Goal: Task Accomplishment & Management: Manage account settings

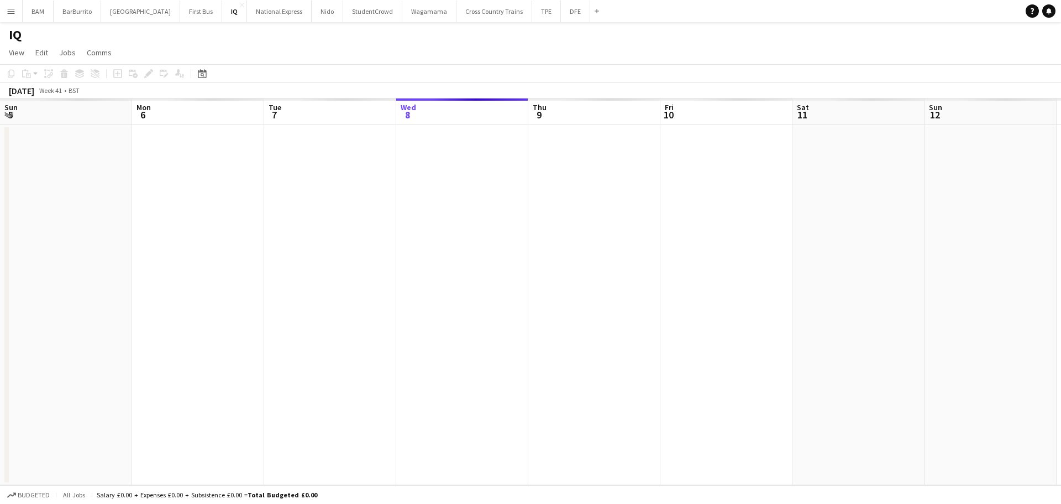
scroll to position [0, 264]
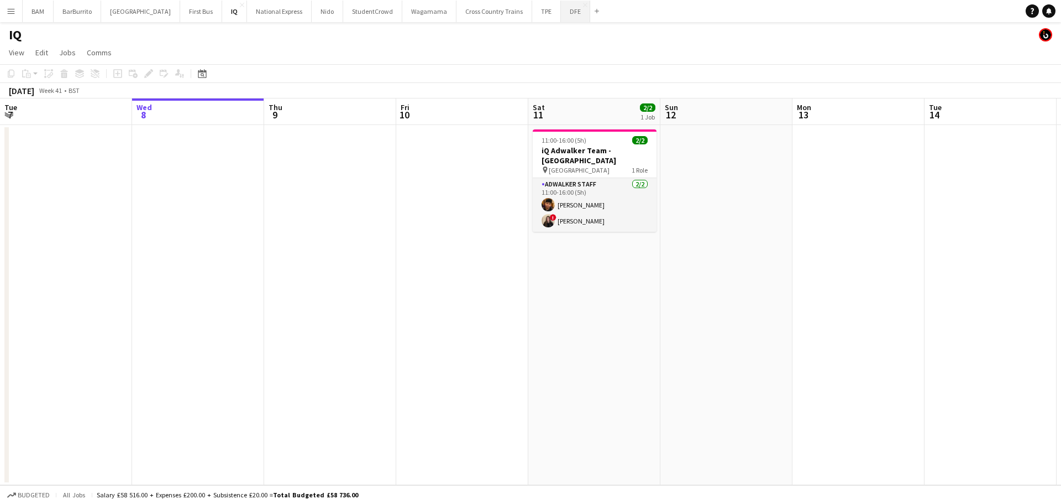
click at [561, 12] on button "DFE Close" at bounding box center [575, 12] width 29 height 22
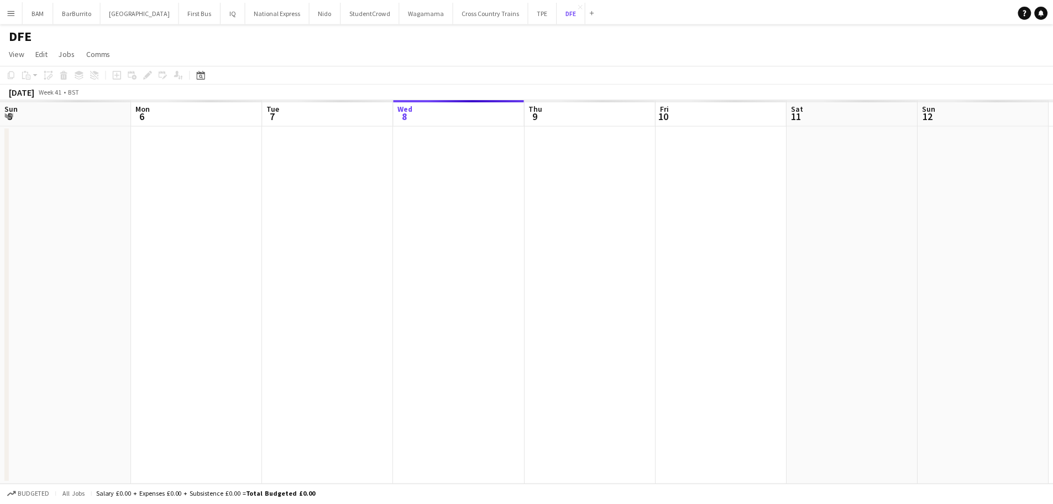
scroll to position [0, 264]
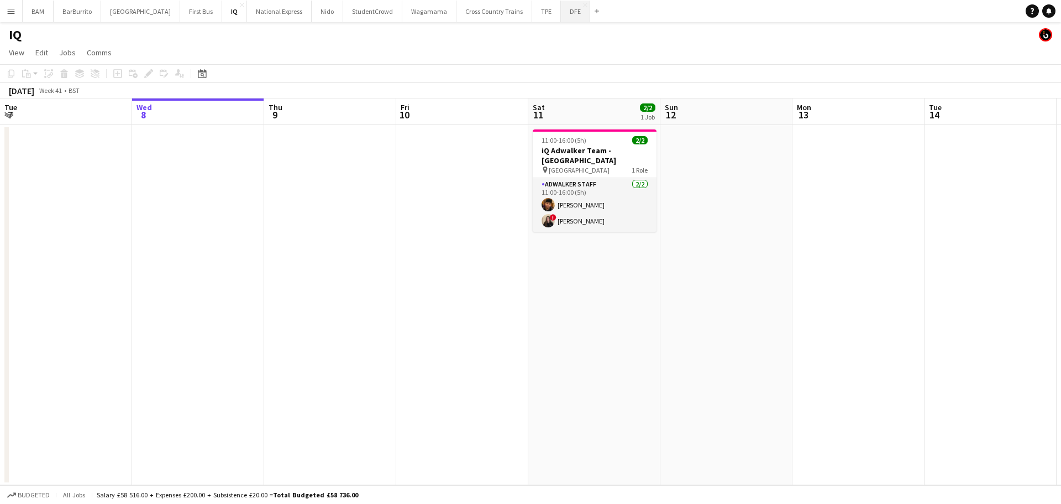
drag, startPoint x: 536, startPoint y: 10, endPoint x: 543, endPoint y: 22, distance: 13.7
click at [561, 10] on button "DFE Close" at bounding box center [575, 12] width 29 height 22
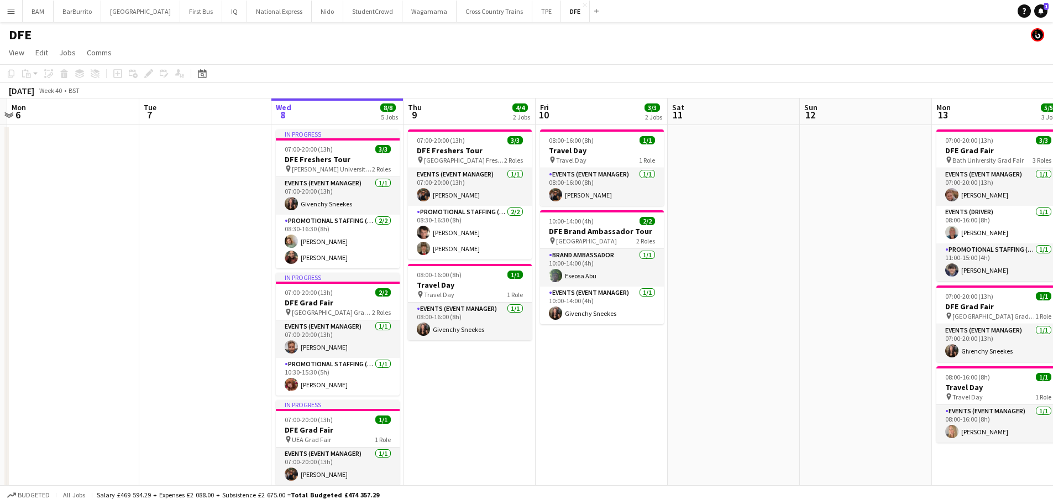
scroll to position [0, 225]
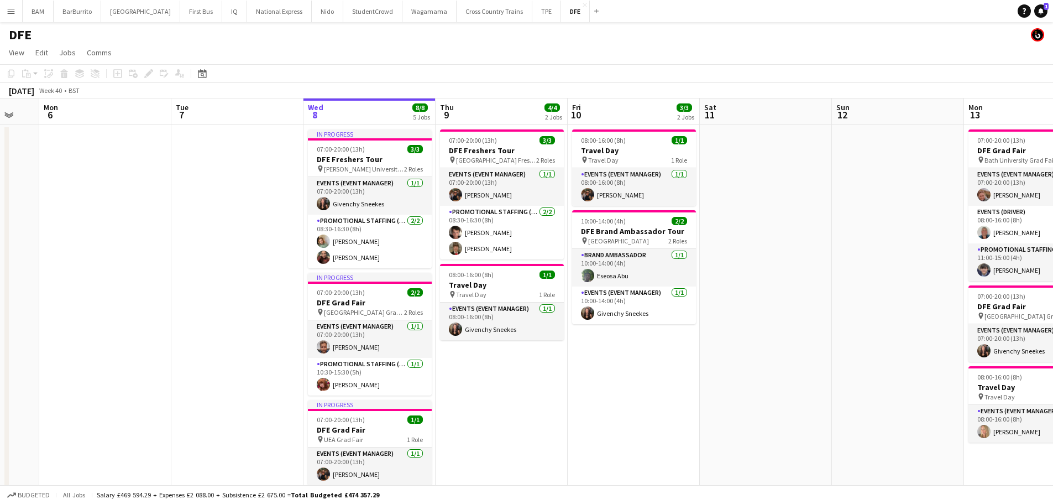
drag, startPoint x: 573, startPoint y: 298, endPoint x: 744, endPoint y: 295, distance: 171.4
click at [744, 295] on app-calendar-viewport "Sat 4 3/3 1 Job Sun 5 Mon 6 Tue 7 Wed 8 8/8 5 Jobs Thu 9 4/4 2 Jobs Fri 10 3/3 …" at bounding box center [526, 461] width 1053 height 727
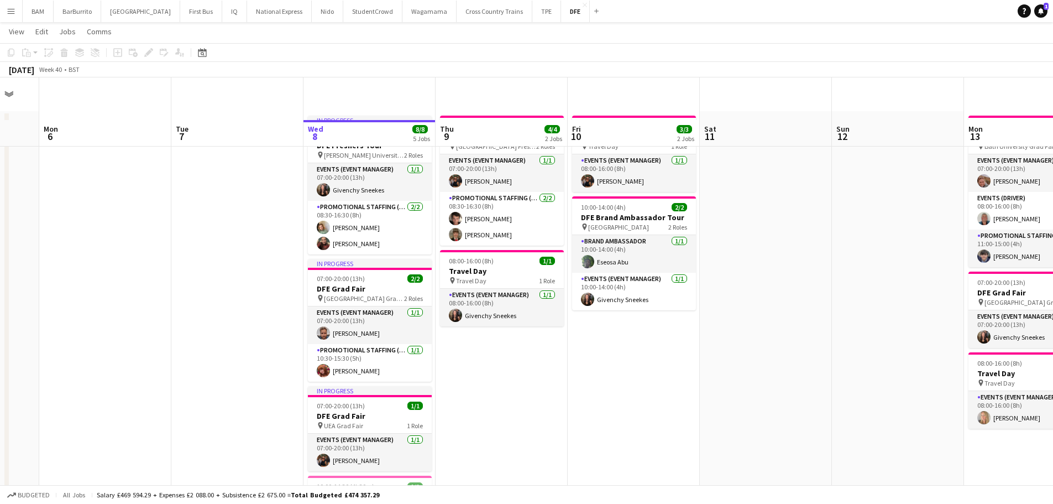
scroll to position [0, 0]
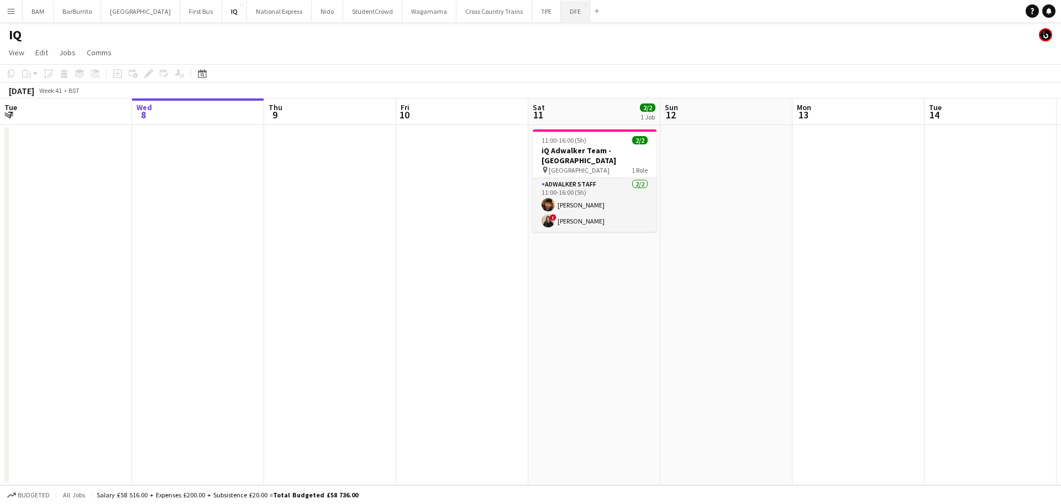
click at [561, 19] on button "DFE Close" at bounding box center [575, 12] width 29 height 22
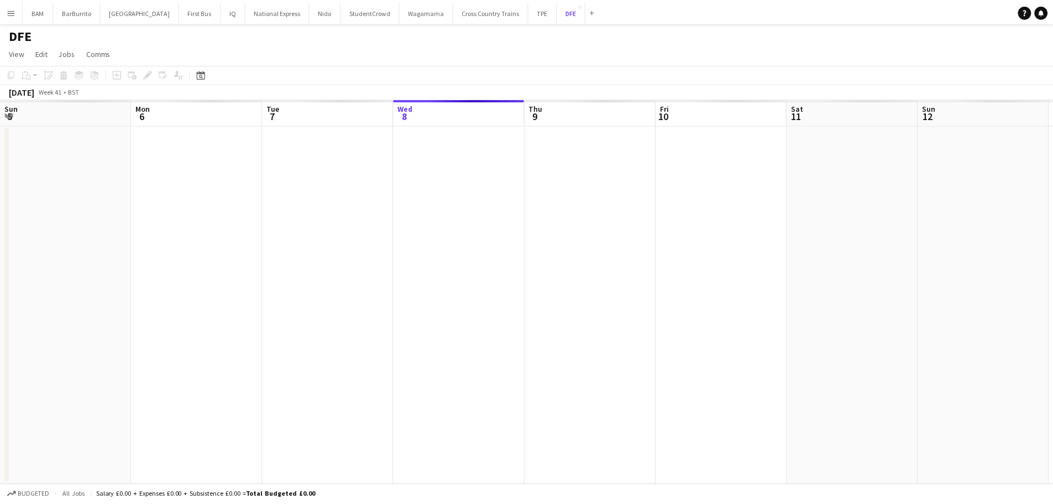
scroll to position [0, 264]
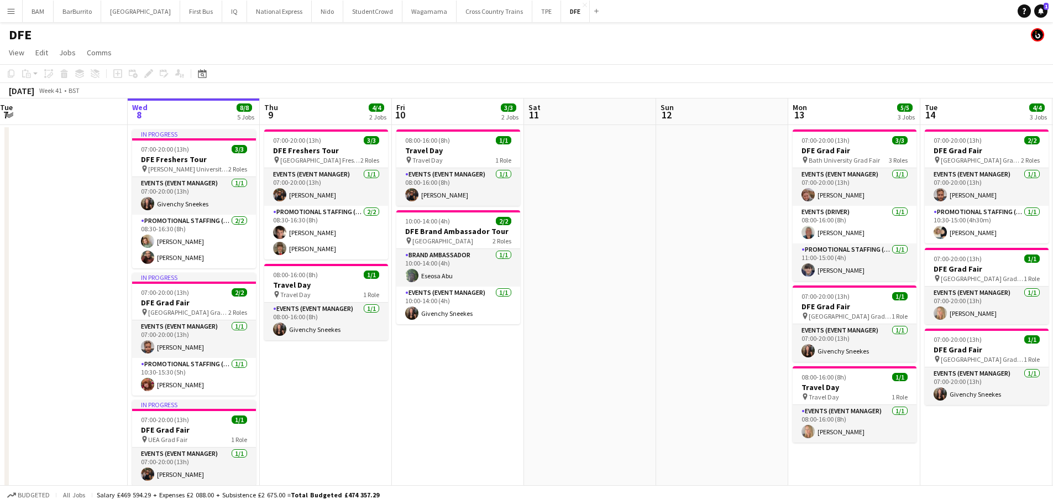
click at [307, 108] on app-calendar-viewport "Sun 5 Mon 6 Tue 7 Wed 8 8/8 5 Jobs Thu 9 4/4 2 Jobs Fri 10 3/3 2 Jobs Sat 11 Su…" at bounding box center [526, 461] width 1053 height 727
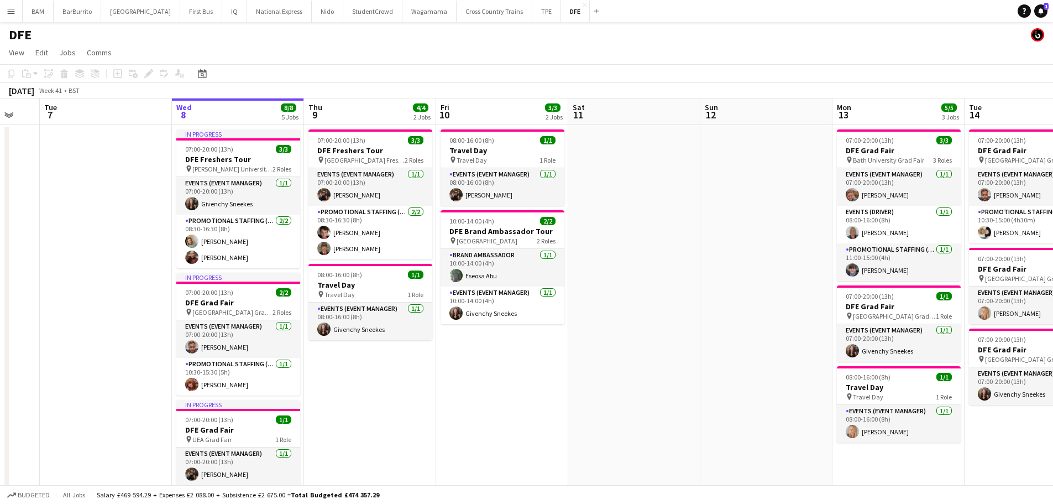
scroll to position [0, 339]
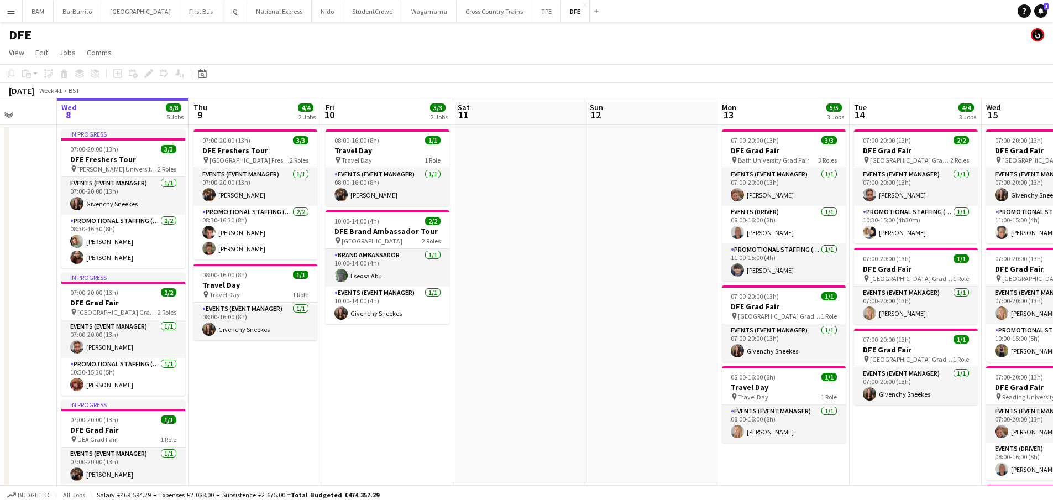
drag, startPoint x: 287, startPoint y: 127, endPoint x: 349, endPoint y: 125, distance: 61.4
click at [349, 125] on app-calendar-viewport "Sun 5 Mon 6 Tue 7 Wed 8 8/8 5 Jobs Thu 9 4/4 2 Jobs Fri 10 3/3 2 Jobs Sat 11 Su…" at bounding box center [526, 461] width 1053 height 727
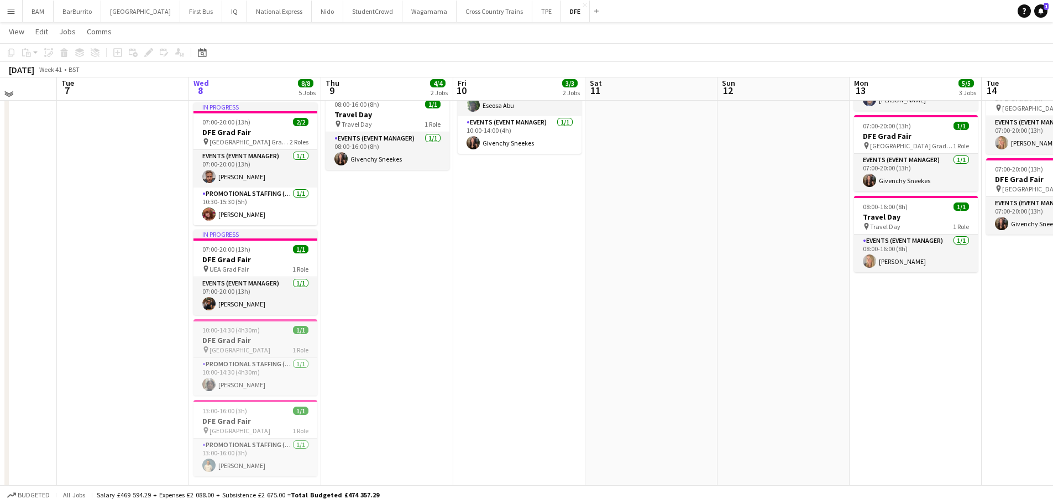
scroll to position [276, 0]
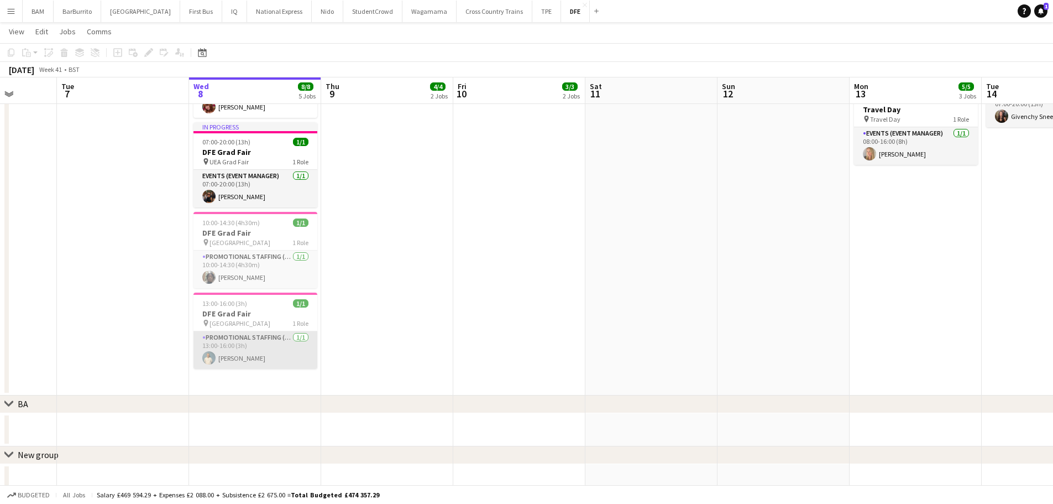
click at [272, 352] on app-card-role "Promotional Staffing (Brand Ambassadors) 1/1 13:00-16:00 (3h) Ellie Ashcroft" at bounding box center [255, 350] width 124 height 38
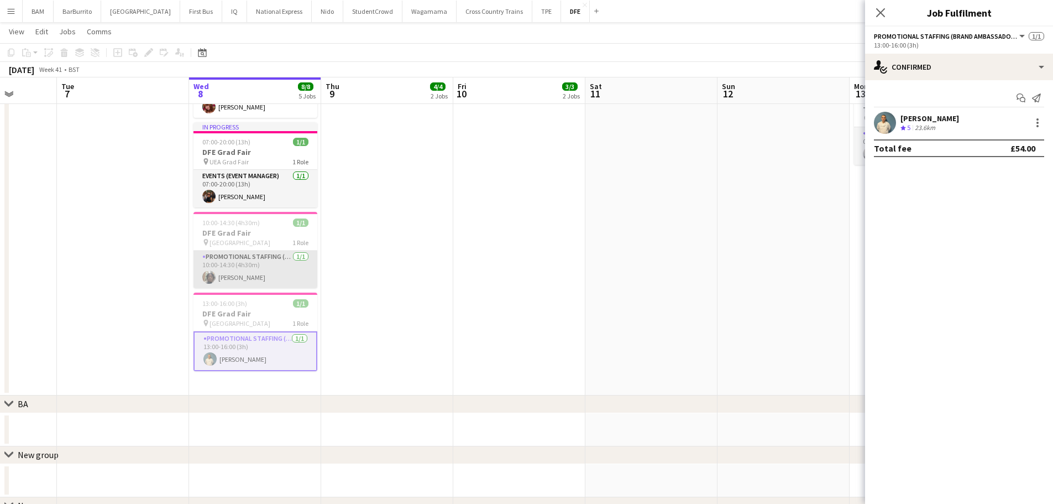
click at [260, 274] on app-card-role "Promotional Staffing (Brand Ambassadors) 1/1 10:00-14:30 (4h30m) Koby Som" at bounding box center [255, 269] width 124 height 38
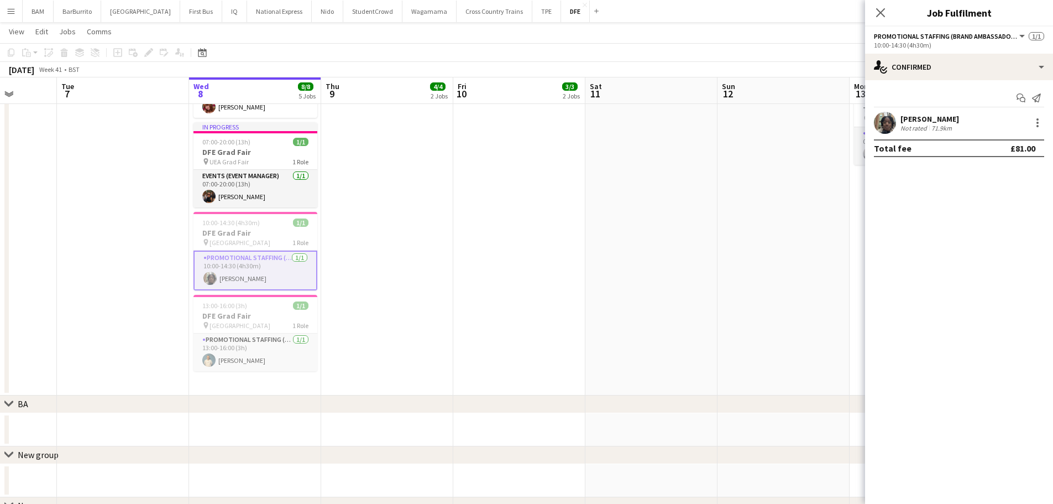
click at [392, 191] on app-date-cell "07:00-20:00 (13h) 3/3 DFE Freshers Tour pin London South Bank University Freshe…" at bounding box center [387, 121] width 132 height 548
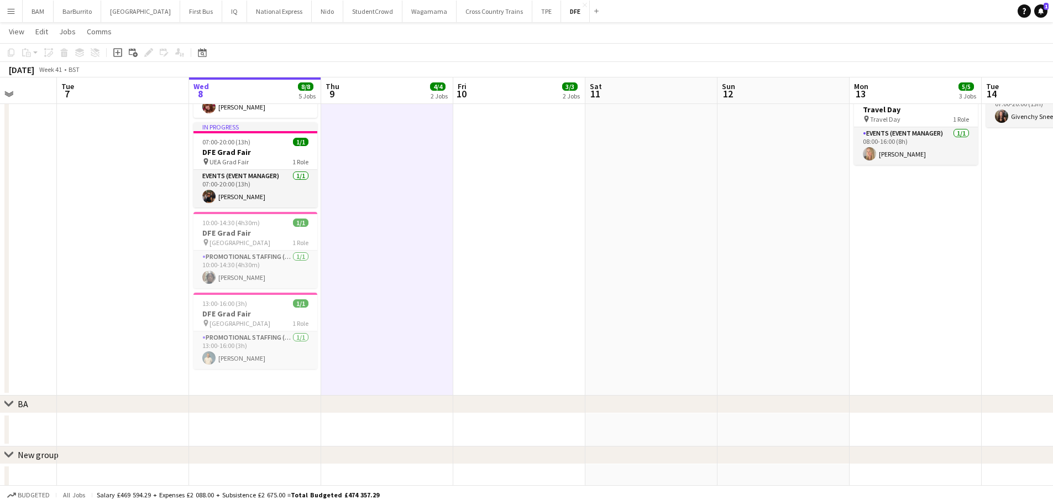
click at [415, 55] on app-toolbar "Copy Paste Paste Ctrl+V Paste with crew Ctrl+Shift+V Paste linked Job Delete Gr…" at bounding box center [526, 52] width 1053 height 19
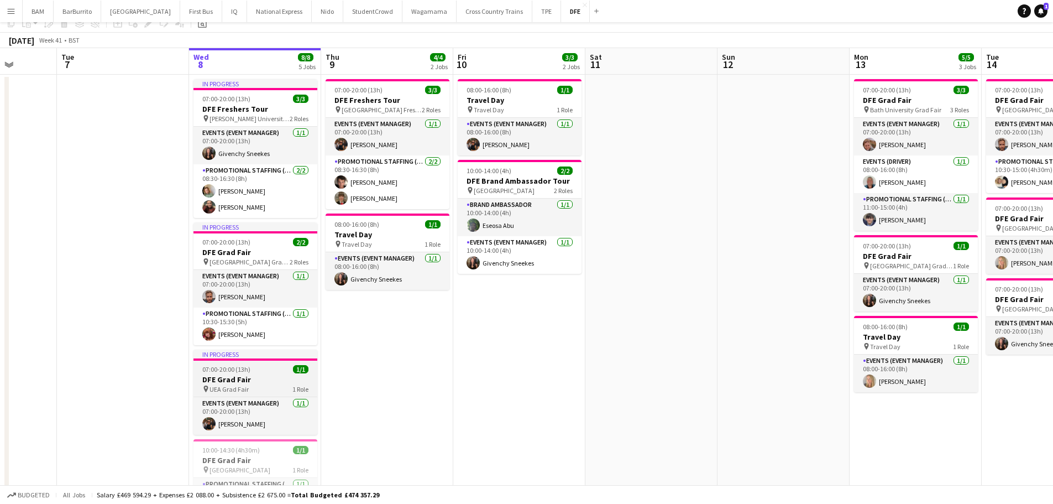
scroll to position [111, 0]
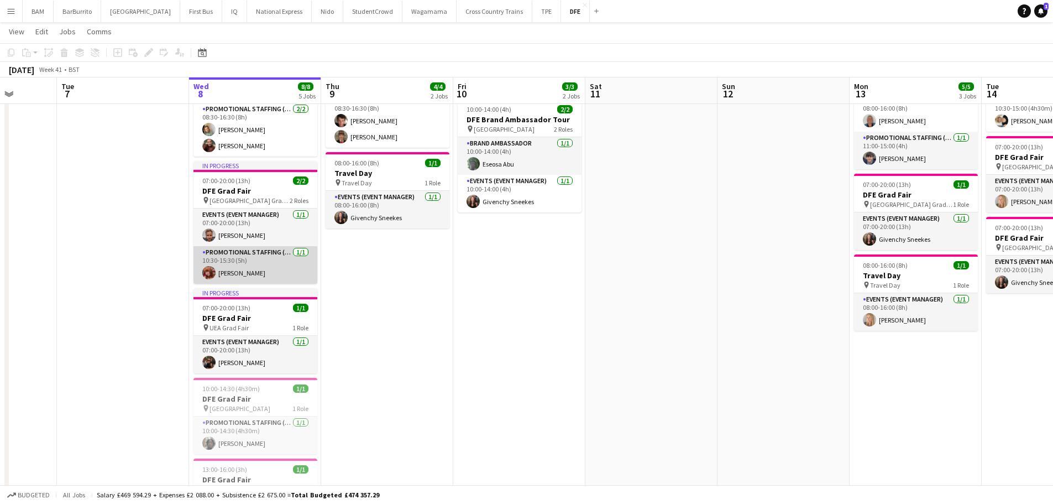
click at [260, 264] on app-card-role "Promotional Staffing (Brand Ambassadors) 1/1 10:30-15:30 (5h) Rachel McKay" at bounding box center [255, 265] width 124 height 38
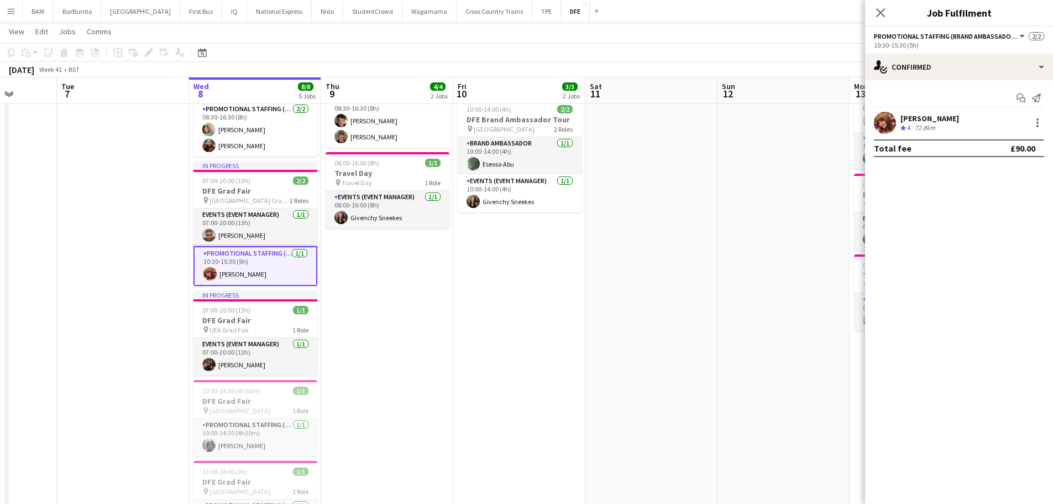
click at [933, 113] on div "[PERSON_NAME]" at bounding box center [929, 118] width 59 height 10
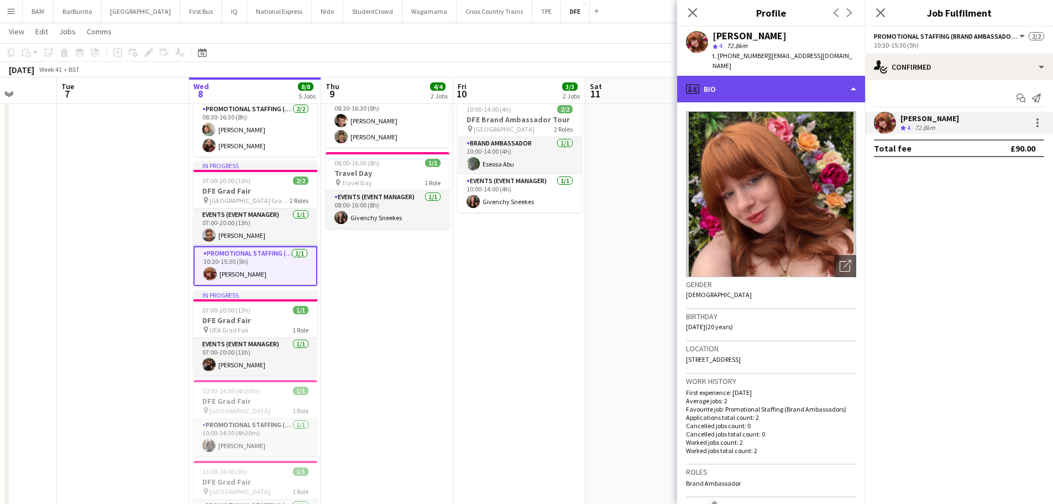
click at [787, 83] on div "profile Bio" at bounding box center [771, 89] width 188 height 27
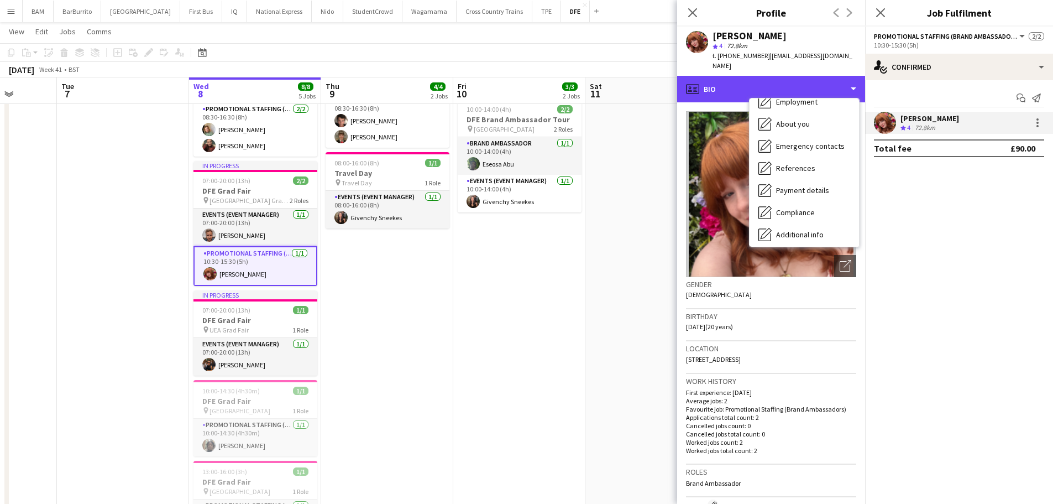
scroll to position [126, 0]
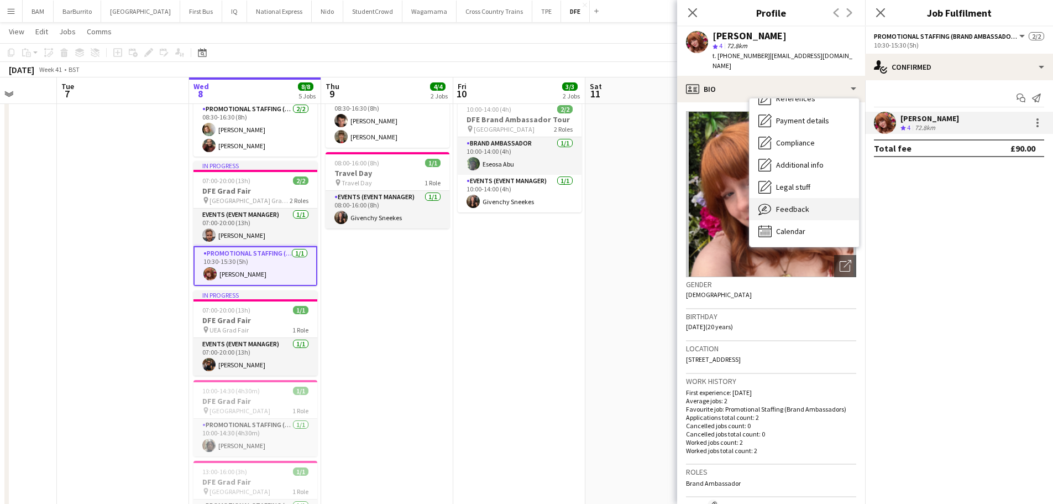
click at [799, 204] on span "Feedback" at bounding box center [792, 209] width 33 height 10
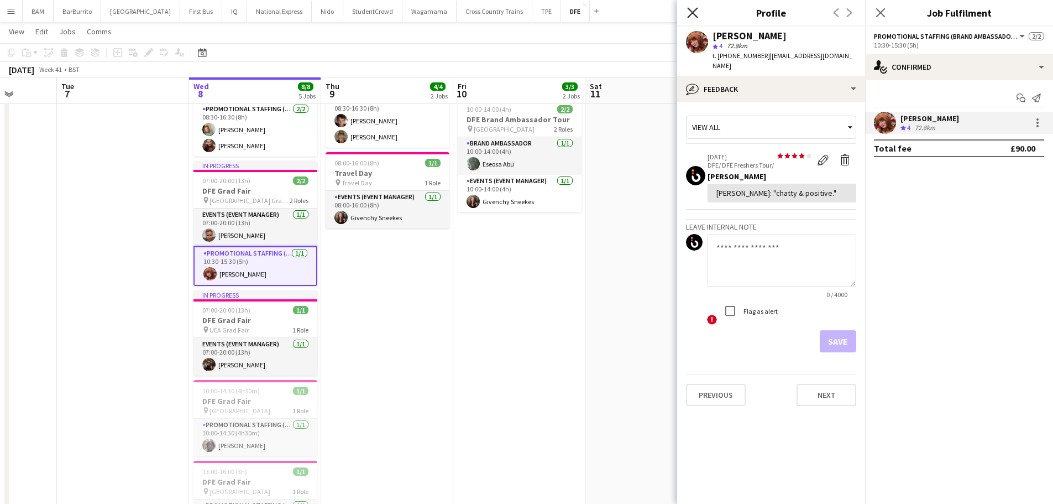
click at [695, 9] on icon at bounding box center [692, 12] width 11 height 11
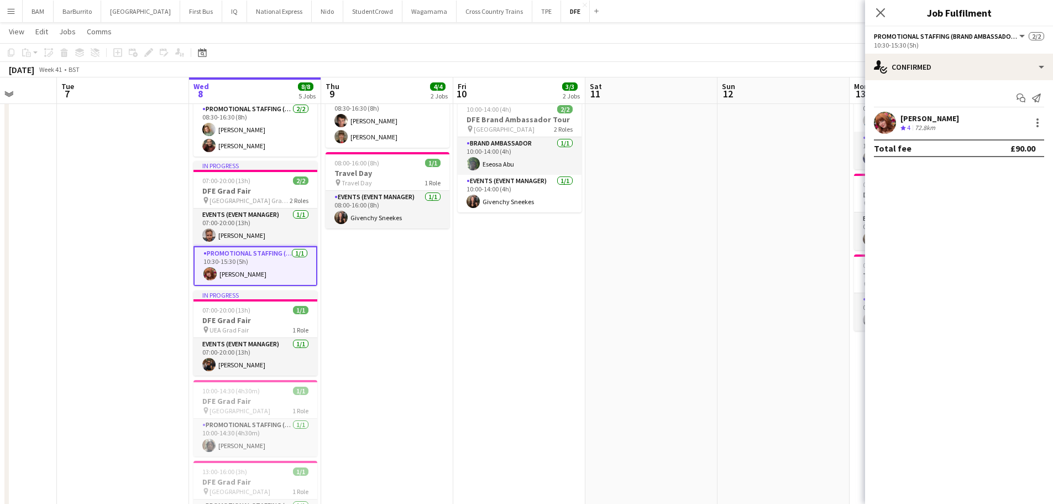
click at [664, 32] on app-page-menu "View Day view expanded Day view collapsed Month view Date picker Jump to today …" at bounding box center [526, 32] width 1053 height 21
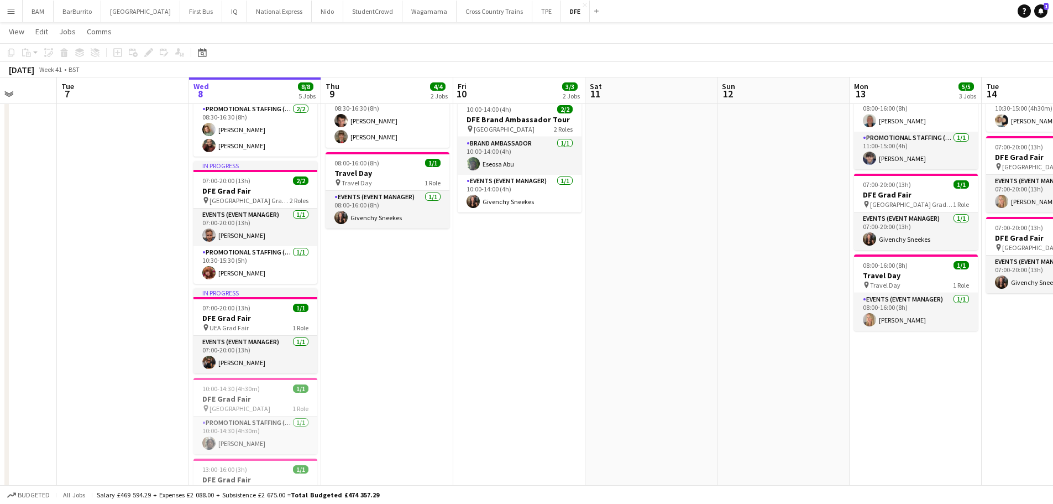
click at [15, 12] on app-icon "Menu" at bounding box center [11, 11] width 9 height 9
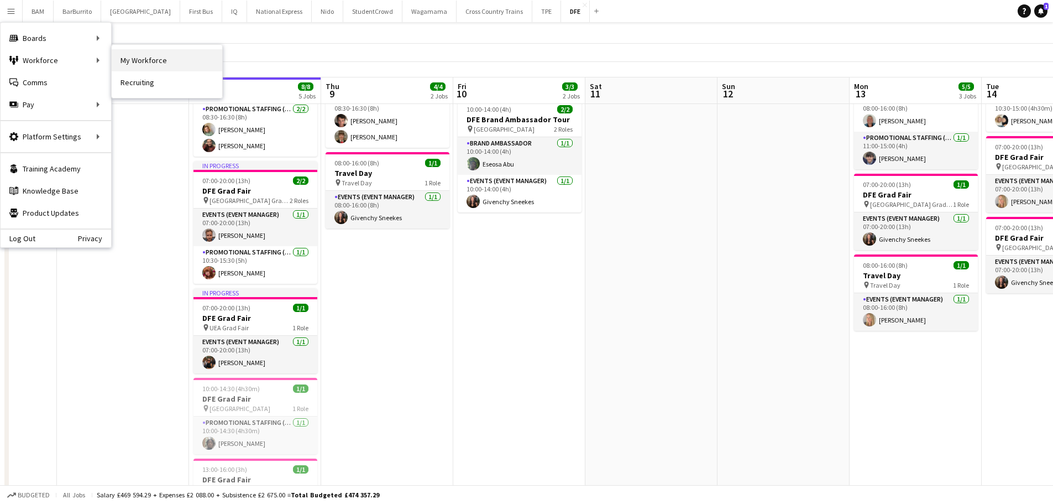
click at [145, 57] on link "My Workforce" at bounding box center [167, 60] width 111 height 22
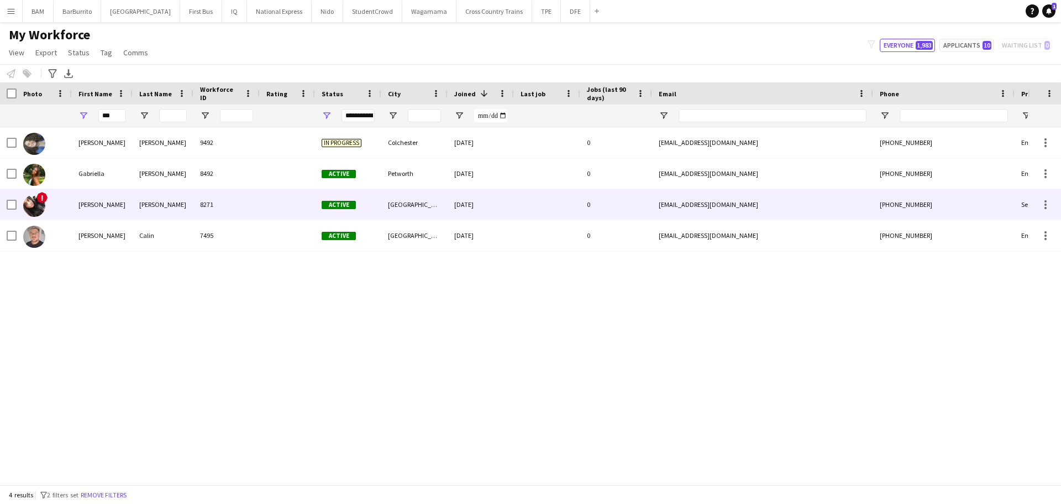
click at [206, 199] on div "8271" at bounding box center [226, 204] width 66 height 30
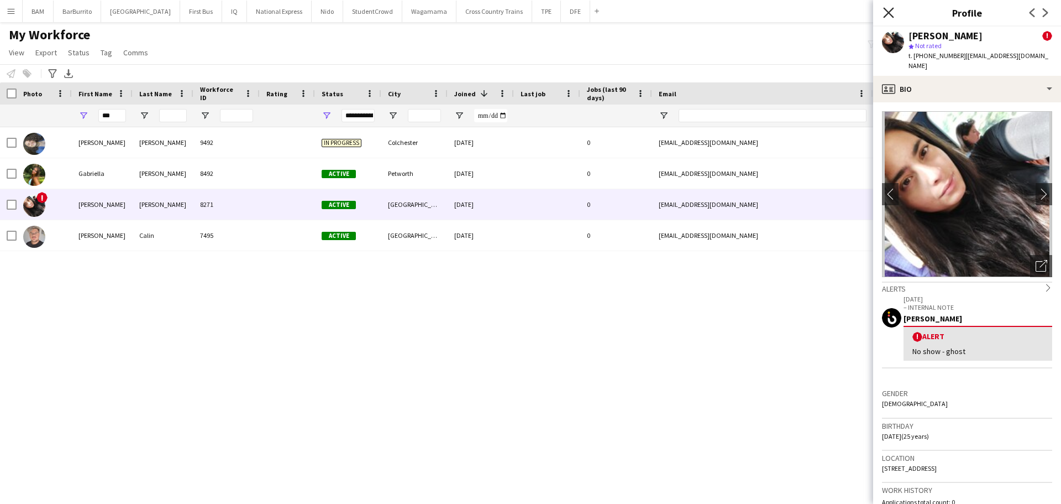
click at [887, 12] on icon "Close pop-in" at bounding box center [888, 12] width 11 height 11
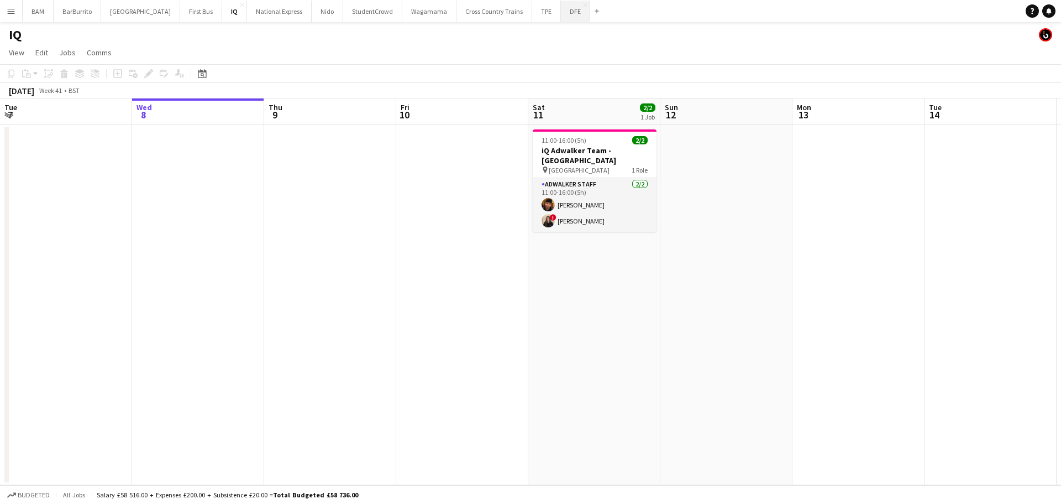
click at [561, 15] on button "DFE Close" at bounding box center [575, 12] width 29 height 22
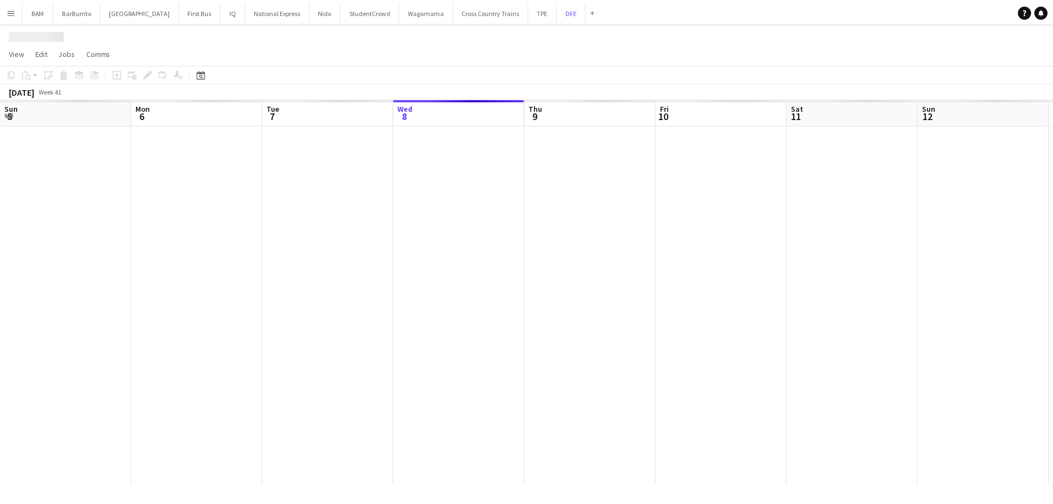
scroll to position [0, 264]
